Goal: Task Accomplishment & Management: Manage account settings

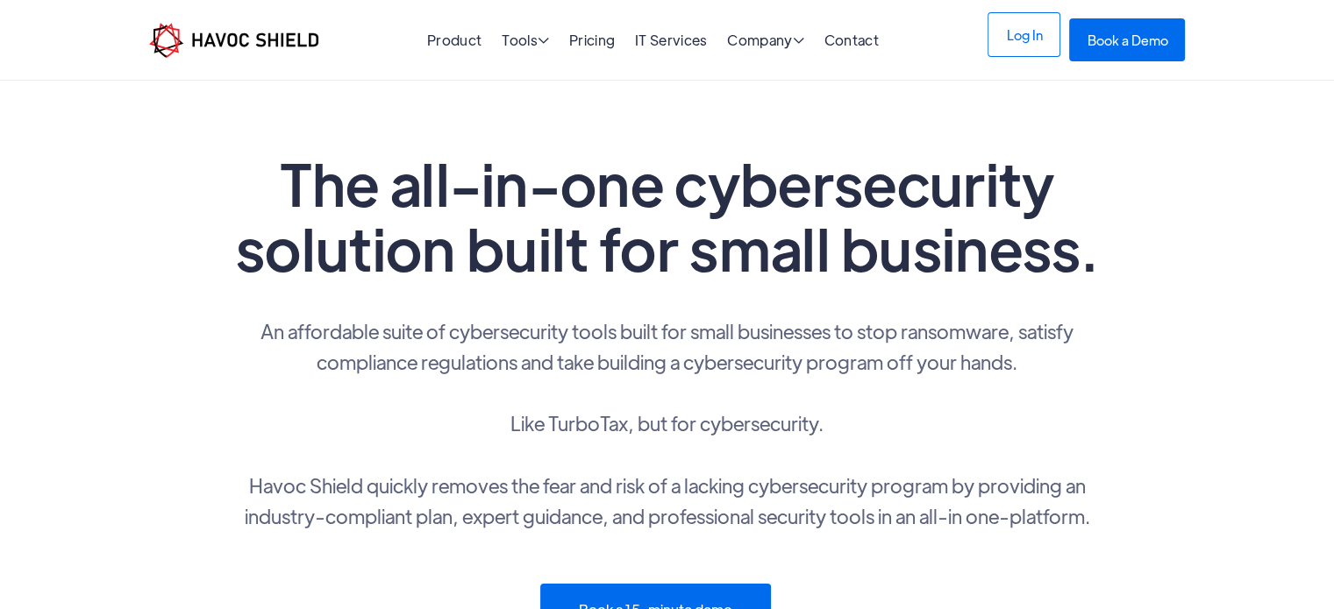
click at [1012, 50] on link "Log In" at bounding box center [1023, 34] width 73 height 45
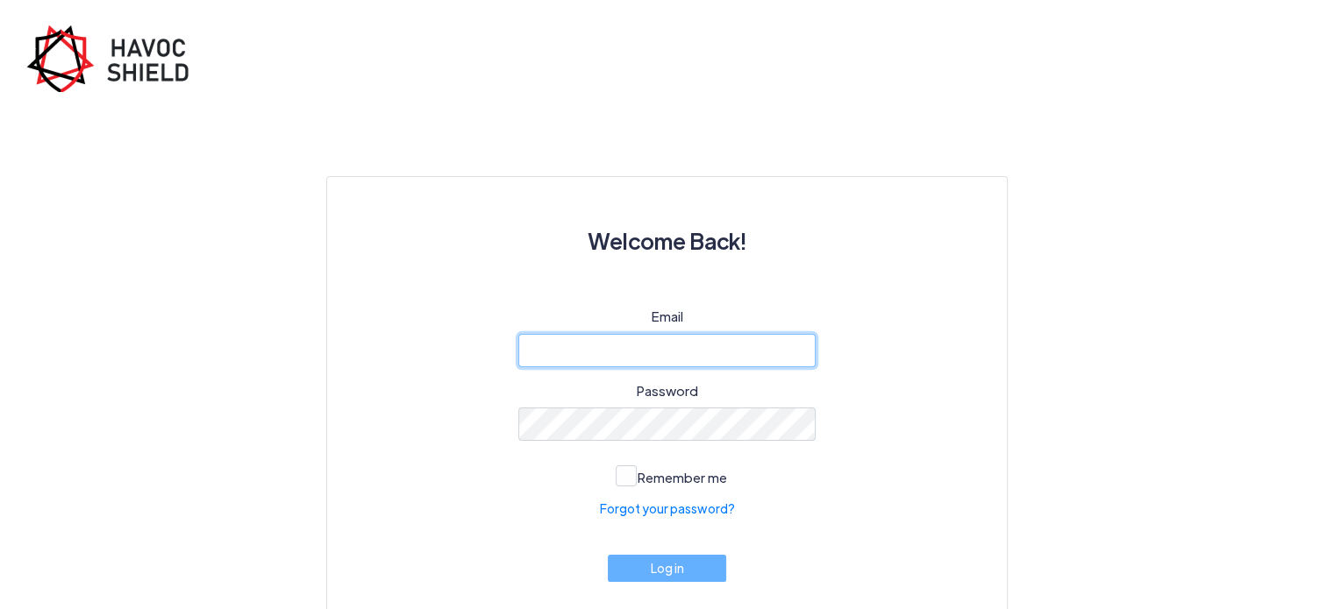
click at [681, 345] on input "email" at bounding box center [667, 350] width 298 height 33
type input "[EMAIL_ADDRESS][DOMAIN_NAME]"
click at [793, 422] on keeper-lock "Open Keeper Popup" at bounding box center [795, 425] width 21 height 21
click at [800, 420] on keeper-lock "Open Keeper Popup" at bounding box center [795, 425] width 21 height 21
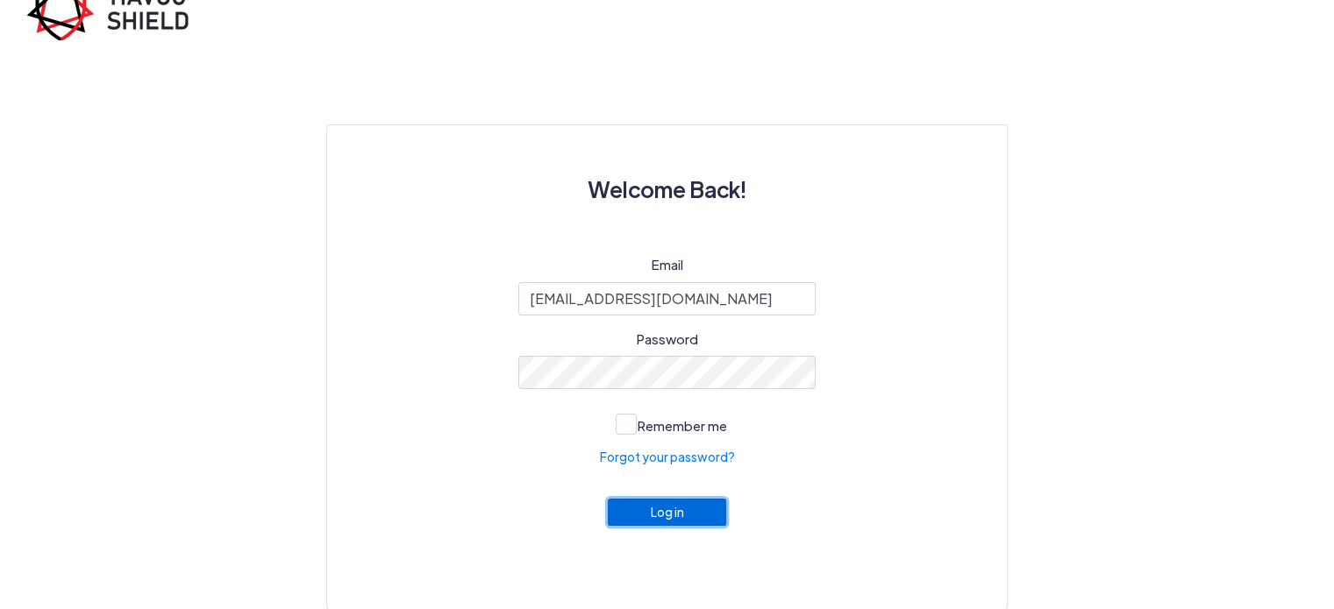
click at [667, 515] on button "Log in" at bounding box center [667, 512] width 119 height 27
